Goal: Check status: Verify the current state of an ongoing process or item

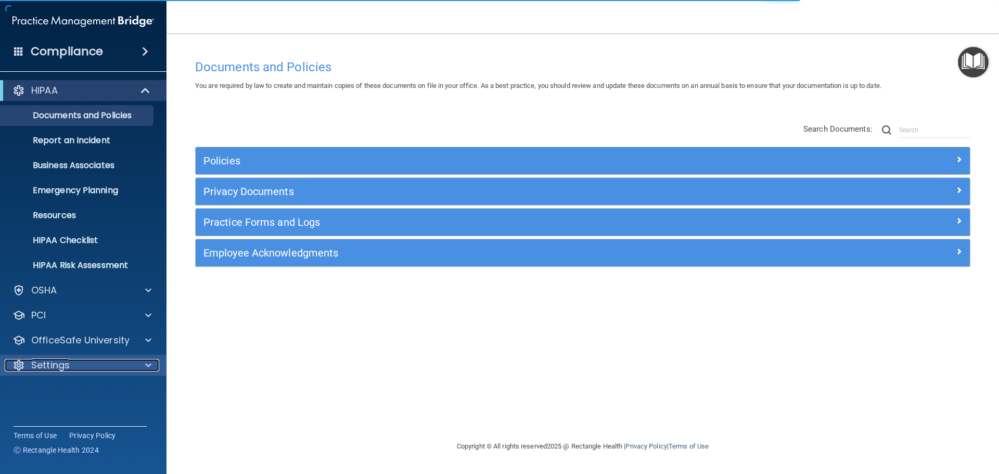
click at [82, 368] on div "Settings" at bounding box center [69, 365] width 129 height 12
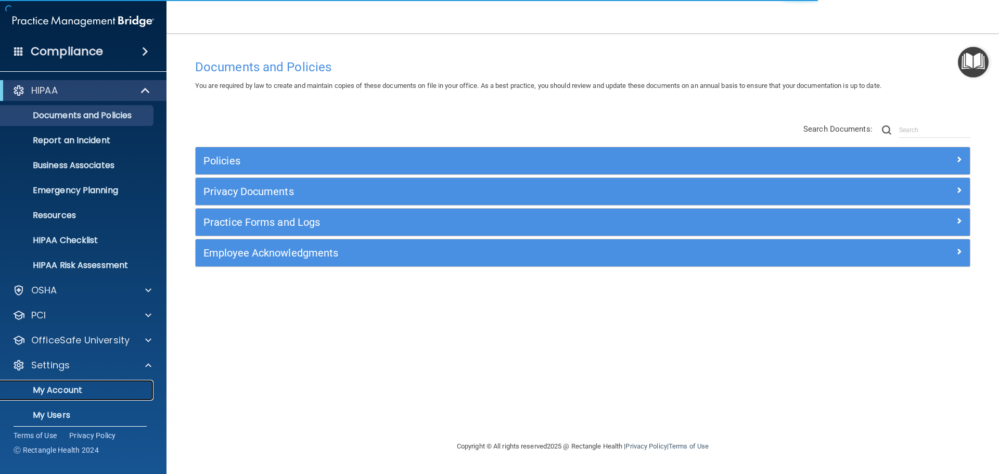
click at [80, 396] on p "My Account" at bounding box center [78, 390] width 142 height 10
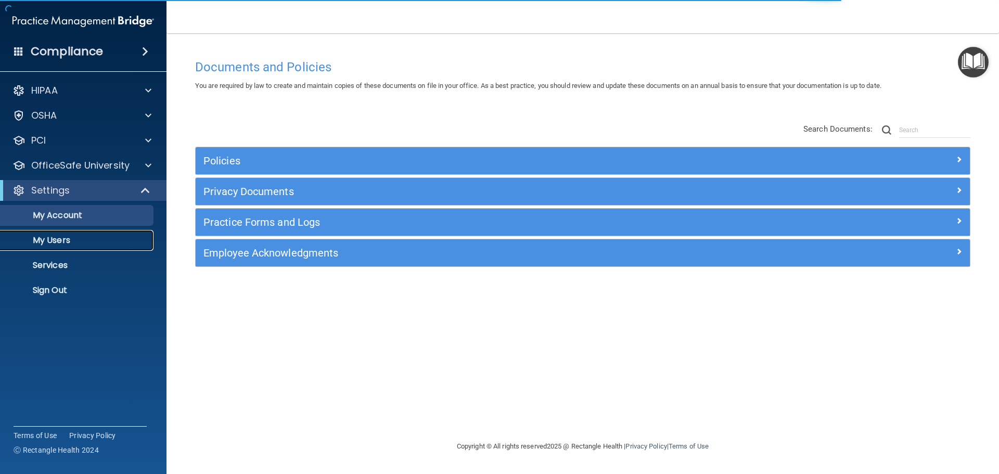
click at [67, 243] on p "My Users" at bounding box center [78, 240] width 142 height 10
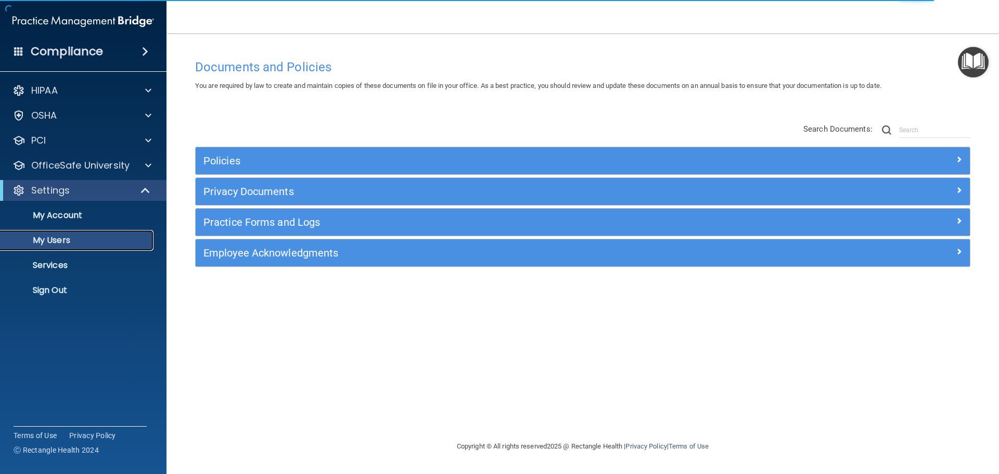
select select "20"
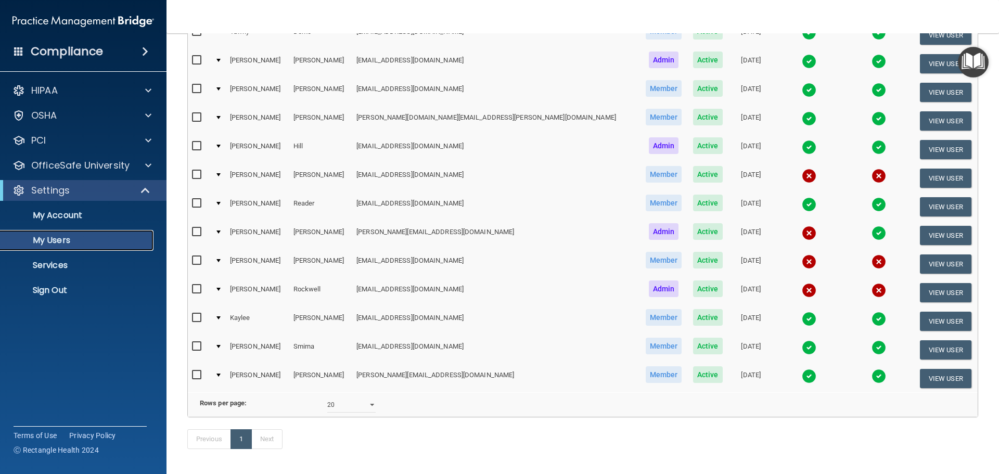
scroll to position [208, 0]
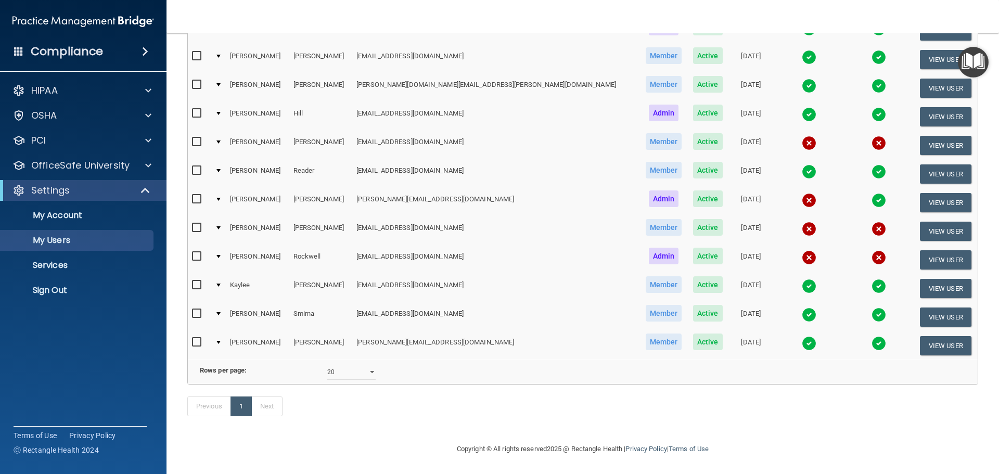
click at [872, 193] on img at bounding box center [879, 200] width 15 height 15
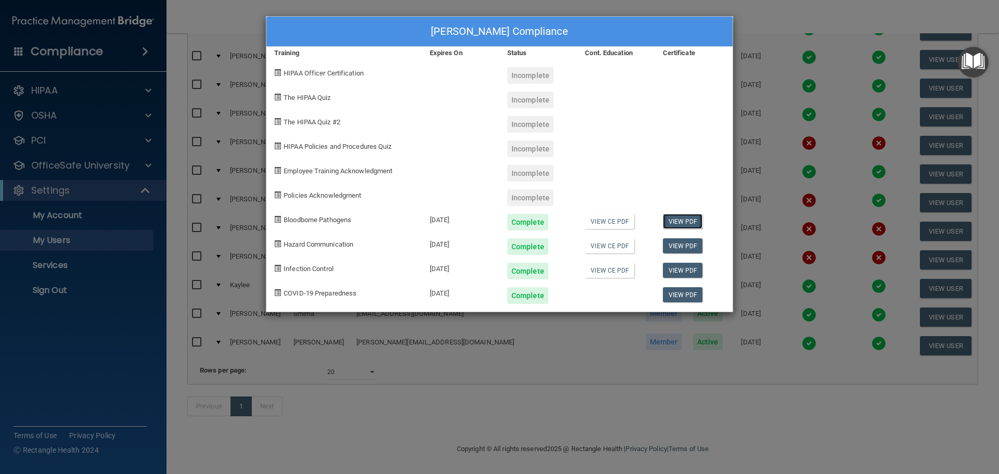
click at [688, 220] on link "View PDF" at bounding box center [683, 221] width 40 height 15
click at [805, 32] on div "[PERSON_NAME] Compliance Training Expires On Status Cont. Education Certificate…" at bounding box center [499, 237] width 999 height 474
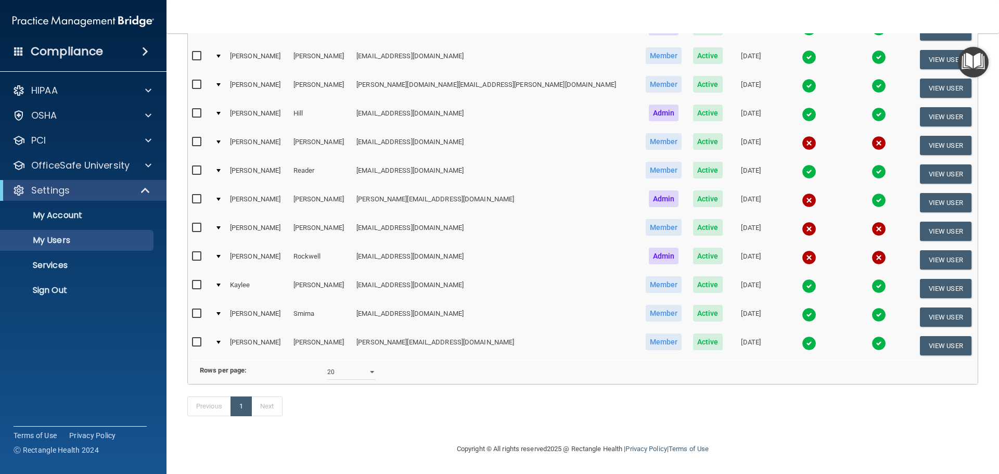
click at [872, 193] on img at bounding box center [879, 200] width 15 height 15
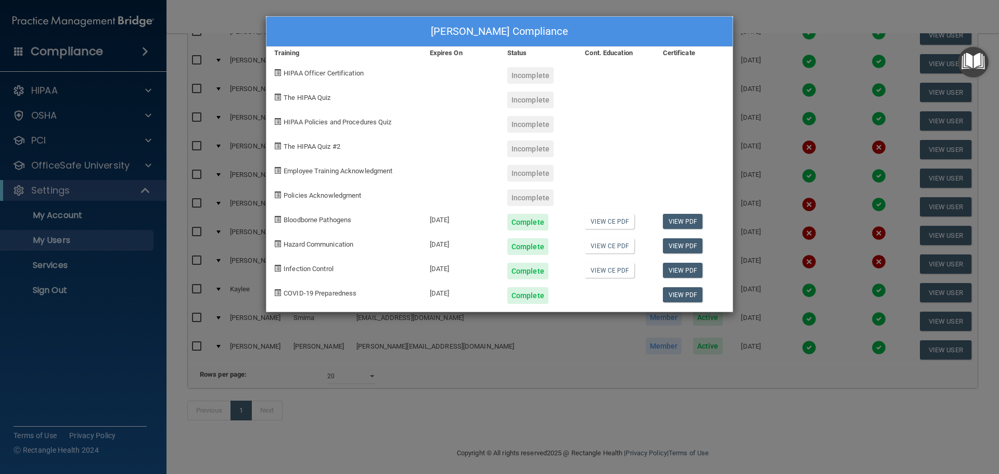
click at [828, 205] on div "[PERSON_NAME] Compliance Training Expires On Status Cont. Education Certificate…" at bounding box center [499, 237] width 999 height 474
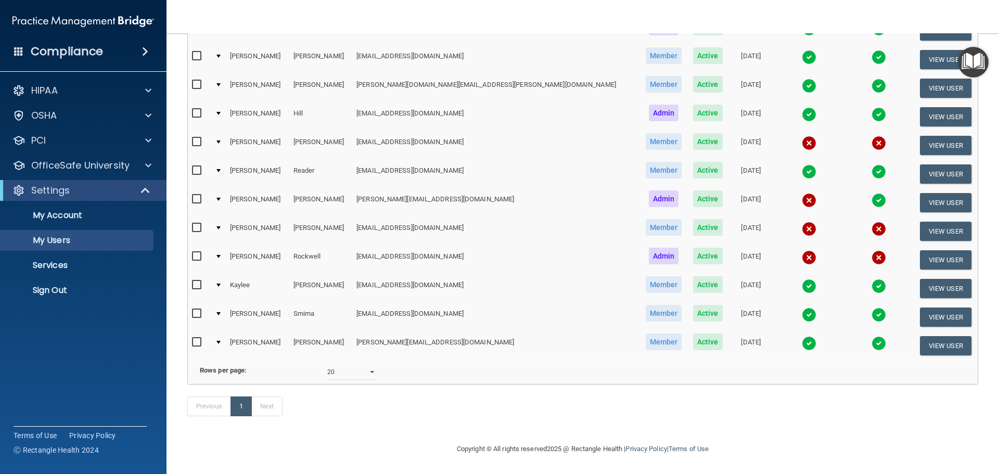
click at [802, 250] on img at bounding box center [809, 257] width 15 height 15
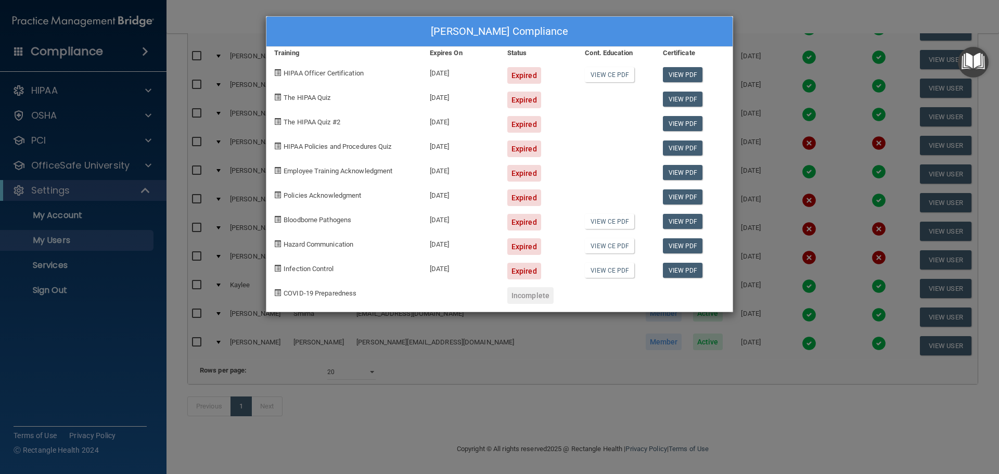
click at [647, 365] on div "[PERSON_NAME] Compliance Training Expires On Status Cont. Education Certificate…" at bounding box center [499, 237] width 999 height 474
